Goal: Task Accomplishment & Management: Use online tool/utility

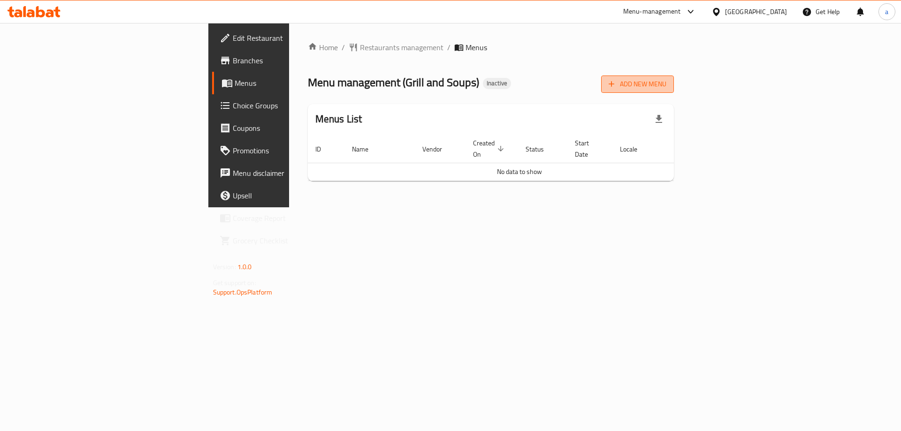
click at [666, 86] on span "Add New Menu" at bounding box center [637, 84] width 58 height 12
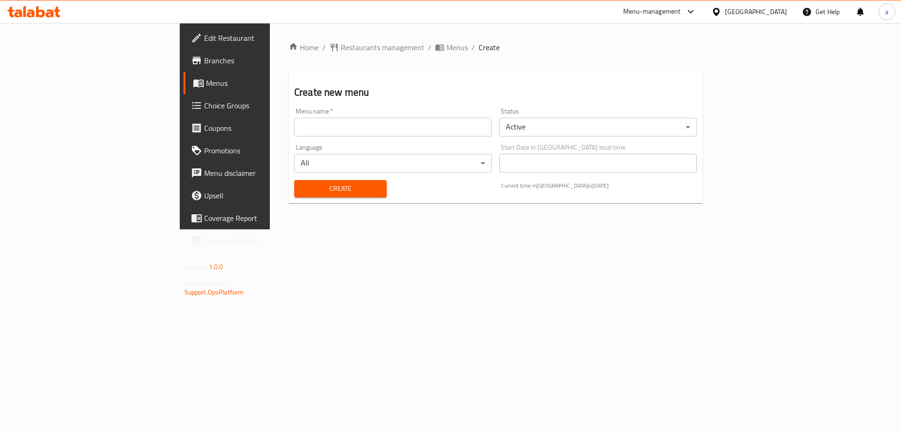
click at [309, 115] on div "Menu name   * Menu name *" at bounding box center [393, 122] width 198 height 29
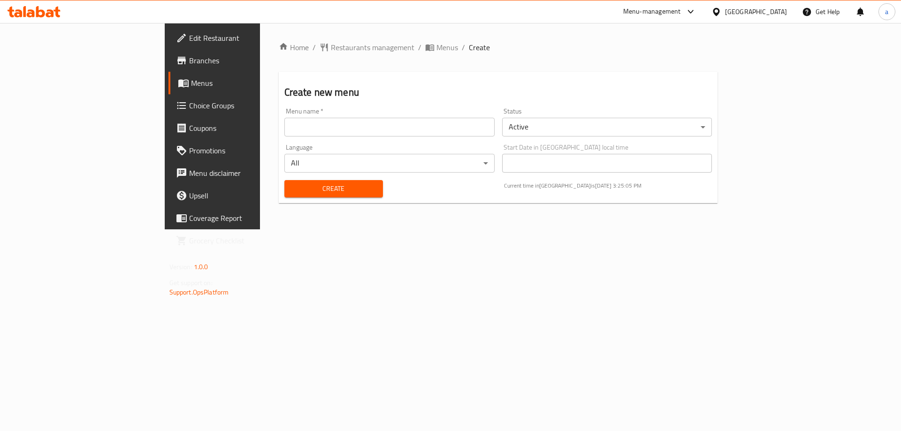
click at [312, 118] on input "text" at bounding box center [389, 127] width 210 height 19
click at [284, 129] on input "text" at bounding box center [389, 127] width 210 height 19
type input "1"
type input "[DATE]"
click at [284, 195] on button "Create" at bounding box center [333, 188] width 99 height 17
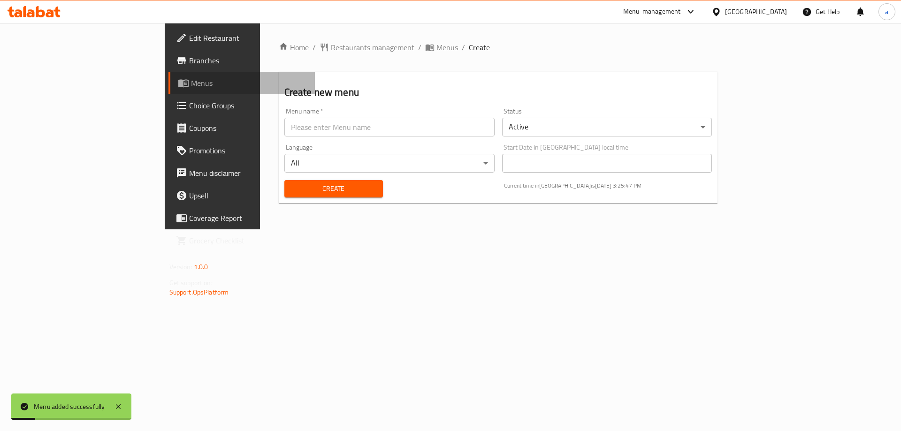
click at [191, 81] on span "Menus" at bounding box center [249, 82] width 117 height 11
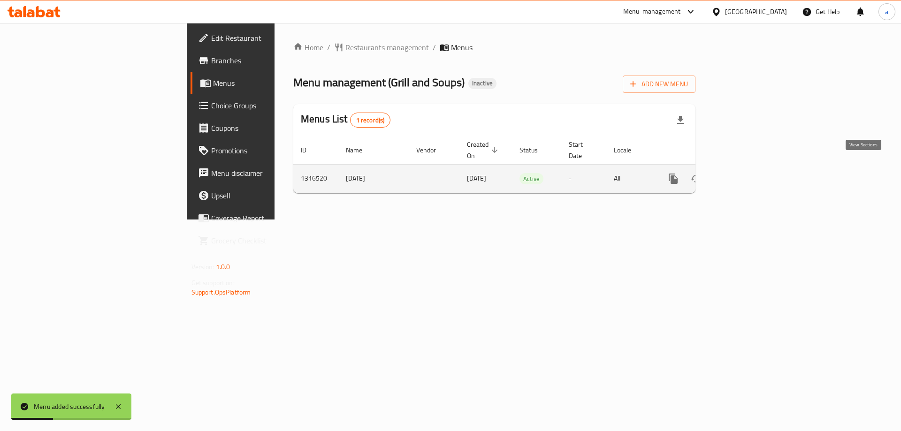
click at [746, 173] on icon "enhanced table" at bounding box center [740, 178] width 11 height 11
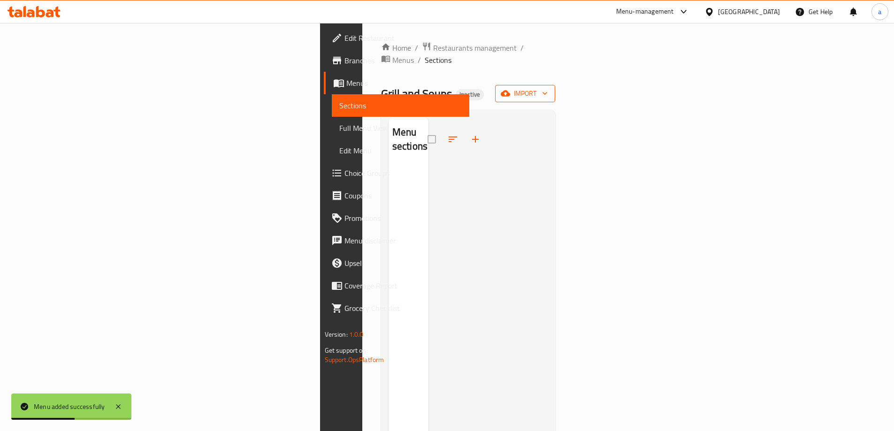
click at [547, 88] on span "import" at bounding box center [524, 94] width 45 height 12
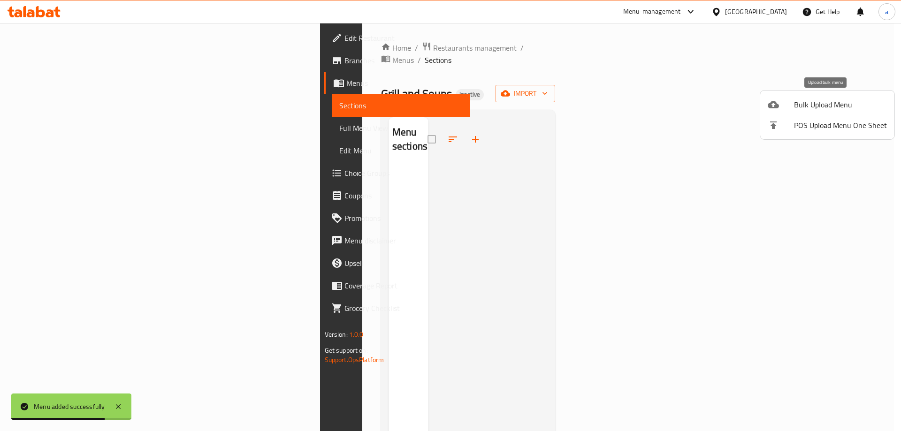
click at [812, 106] on span "Bulk Upload Menu" at bounding box center [840, 104] width 93 height 11
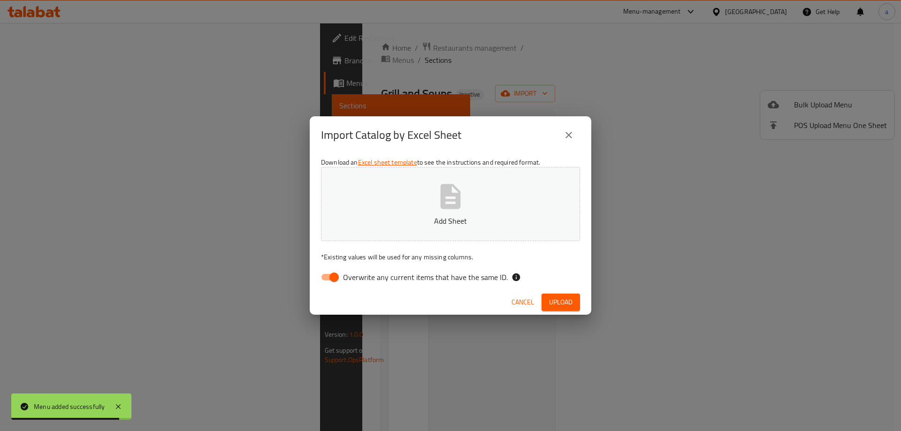
click at [354, 281] on span "Overwrite any current items that have the same ID." at bounding box center [425, 277] width 165 height 11
click at [354, 281] on input "Overwrite any current items that have the same ID." at bounding box center [333, 277] width 53 height 18
checkbox input "false"
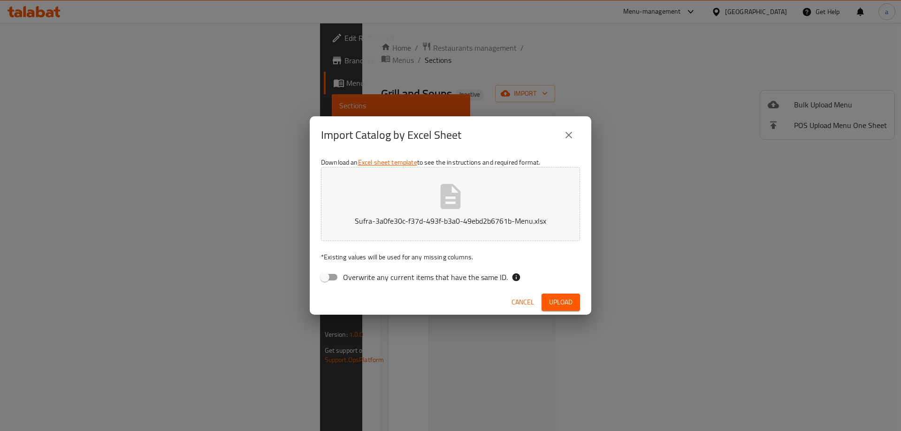
click at [574, 306] on button "Upload" at bounding box center [560, 302] width 38 height 17
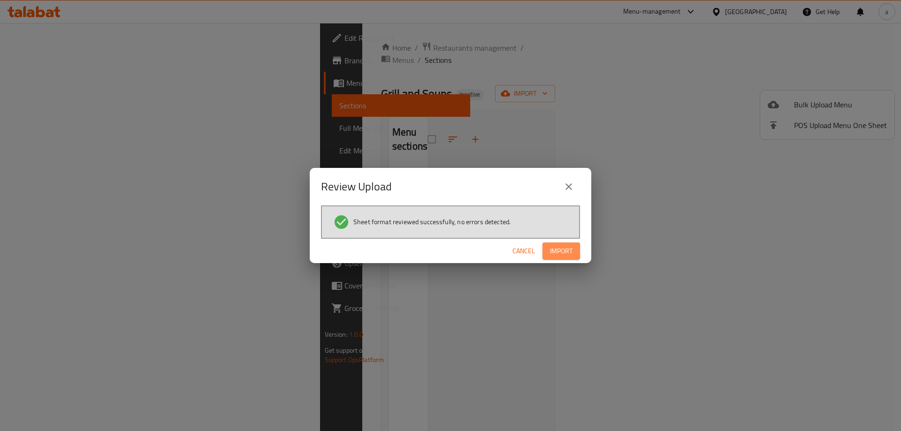
click at [560, 254] on span "Import" at bounding box center [561, 251] width 23 height 12
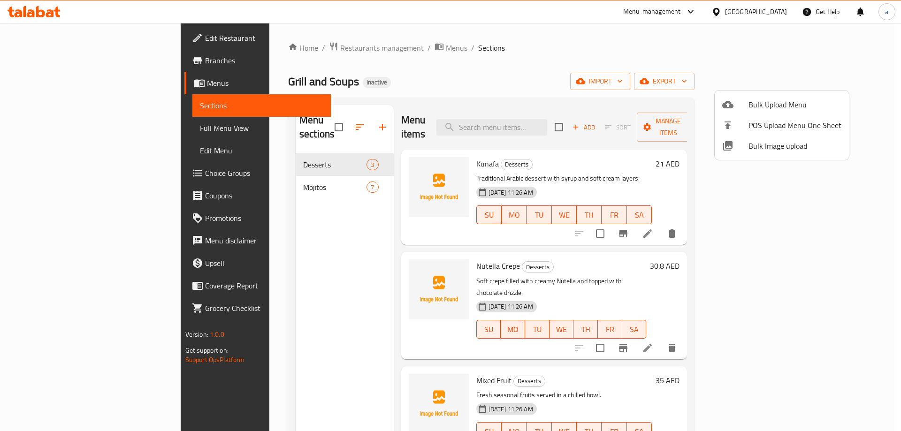
click at [612, 85] on div at bounding box center [450, 215] width 901 height 431
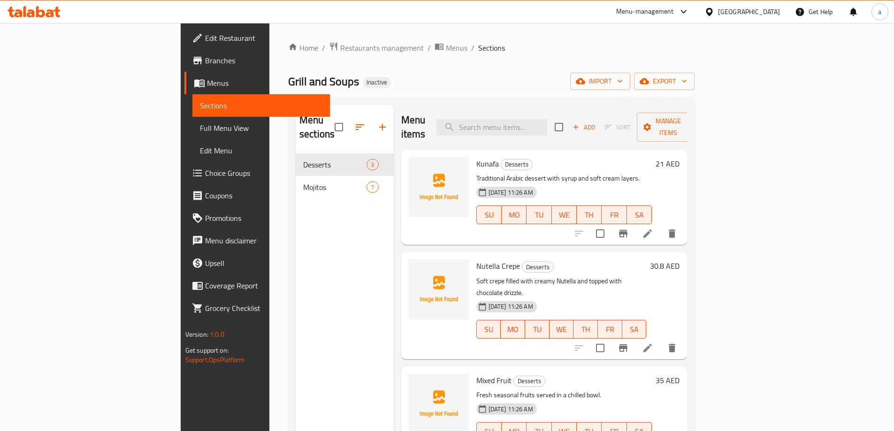
click at [200, 125] on span "Full Menu View" at bounding box center [261, 127] width 122 height 11
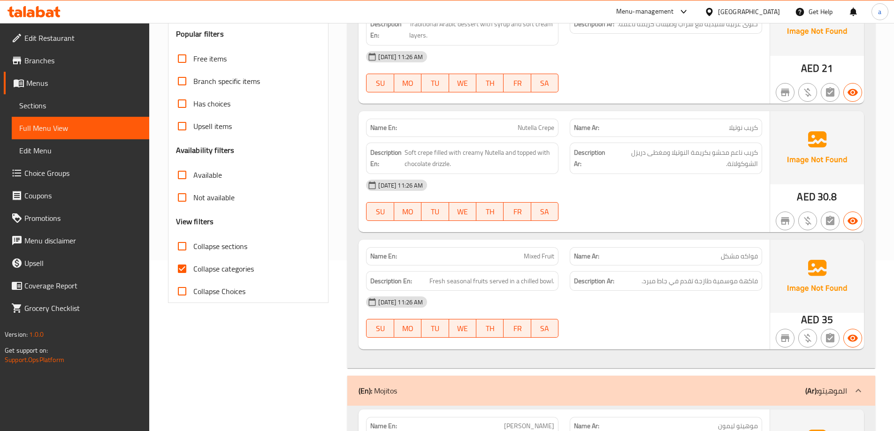
scroll to position [188, 0]
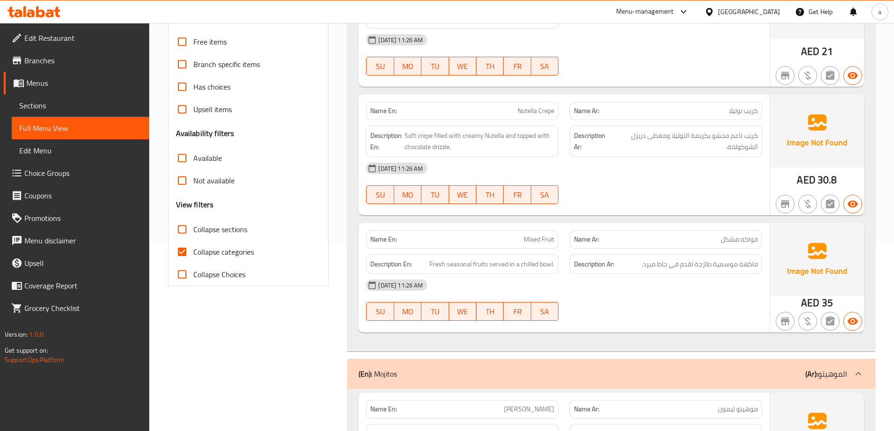
click at [195, 258] on span "Collapse categories" at bounding box center [223, 251] width 61 height 11
click at [193, 258] on input "Collapse categories" at bounding box center [182, 252] width 23 height 23
checkbox input "false"
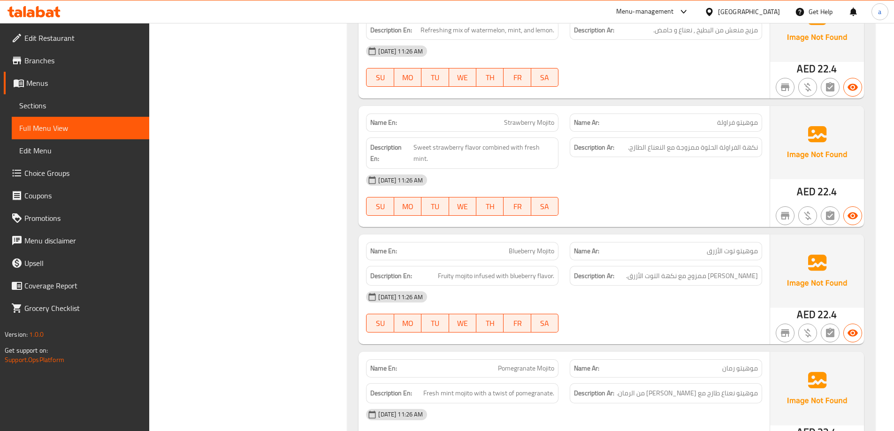
scroll to position [1008, 0]
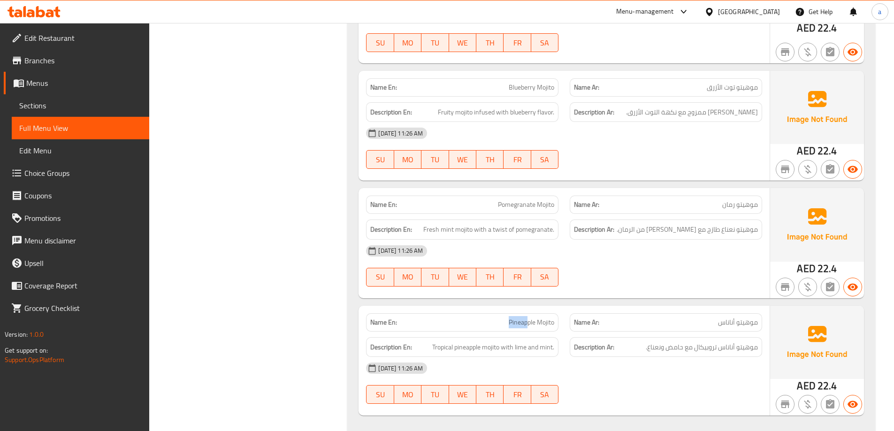
drag, startPoint x: 505, startPoint y: 295, endPoint x: 528, endPoint y: 293, distance: 23.1
click at [528, 313] on div "Name En: Pineapple Mojito" at bounding box center [462, 322] width 192 height 18
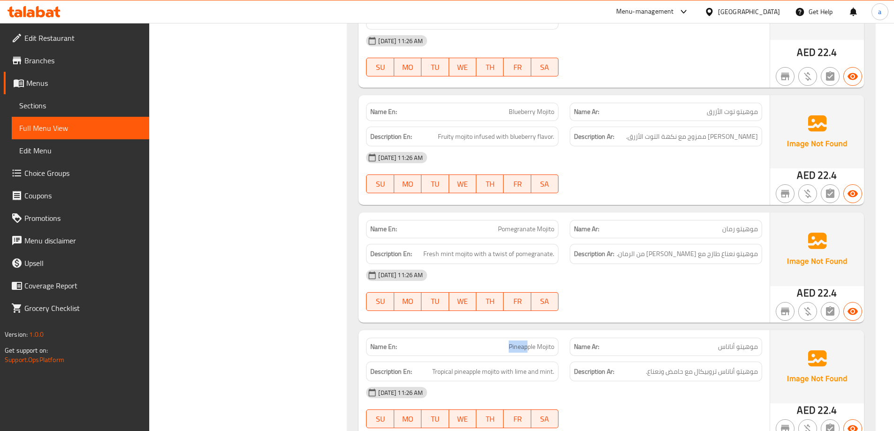
scroll to position [961, 0]
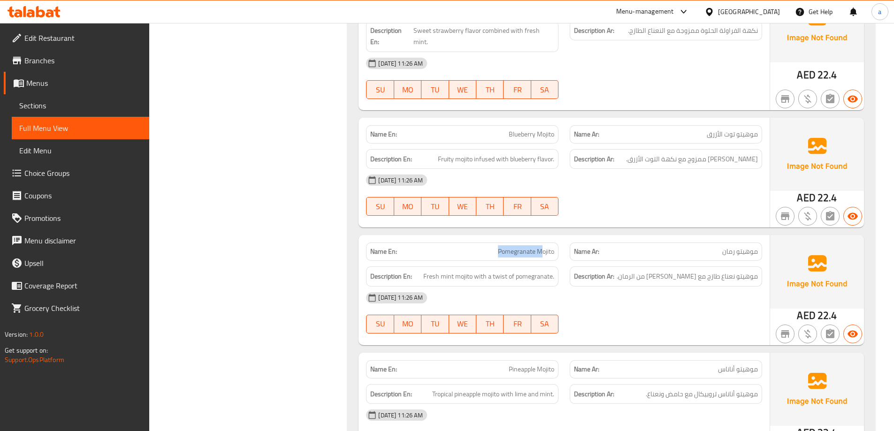
drag, startPoint x: 496, startPoint y: 234, endPoint x: 543, endPoint y: 235, distance: 46.9
click at [543, 247] on p "Name En: Pomegranate Mojito" at bounding box center [462, 252] width 184 height 10
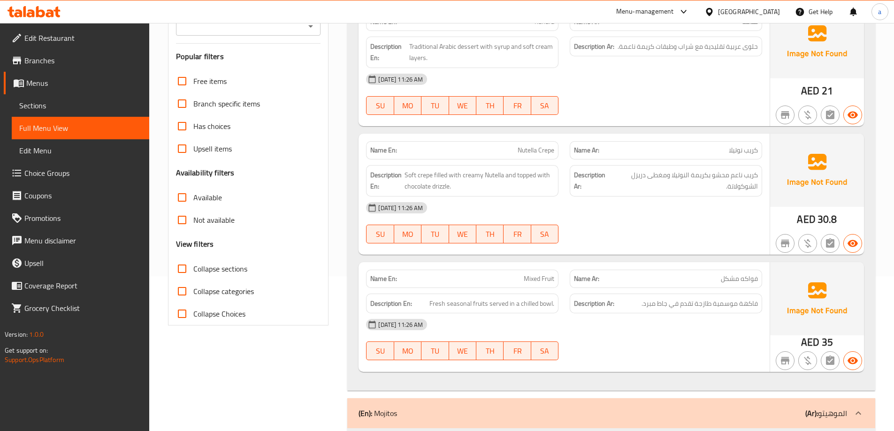
scroll to position [281, 0]
